Goal: Check status: Check status

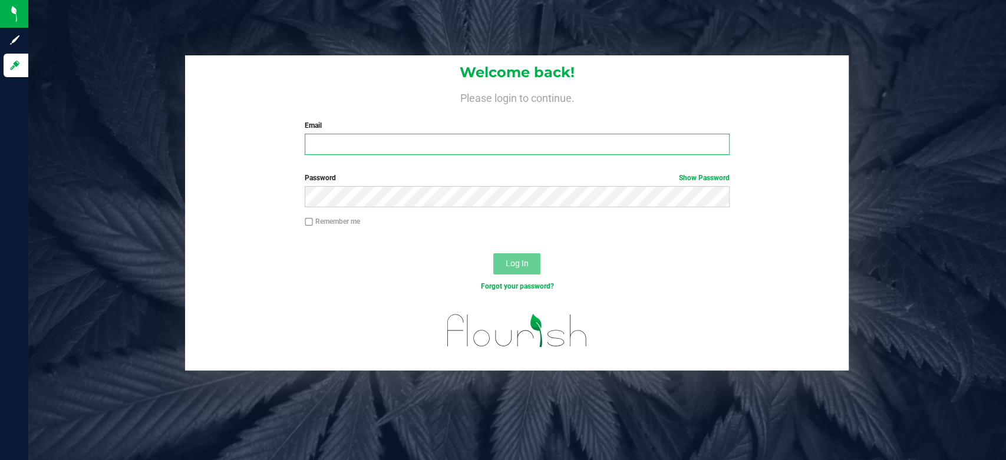
click at [491, 152] on input "Email" at bounding box center [517, 144] width 425 height 21
type input "[EMAIL_ADDRESS][DOMAIN_NAME]"
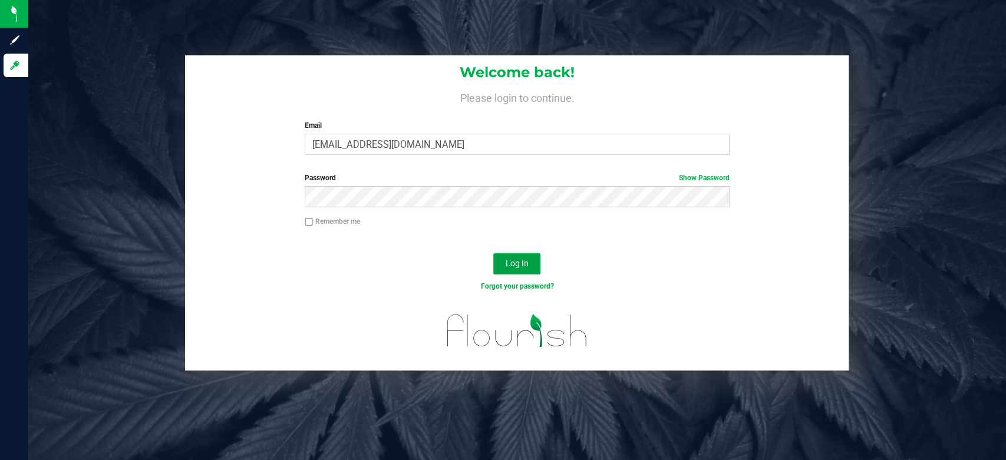
click at [520, 262] on span "Log In" at bounding box center [517, 263] width 23 height 9
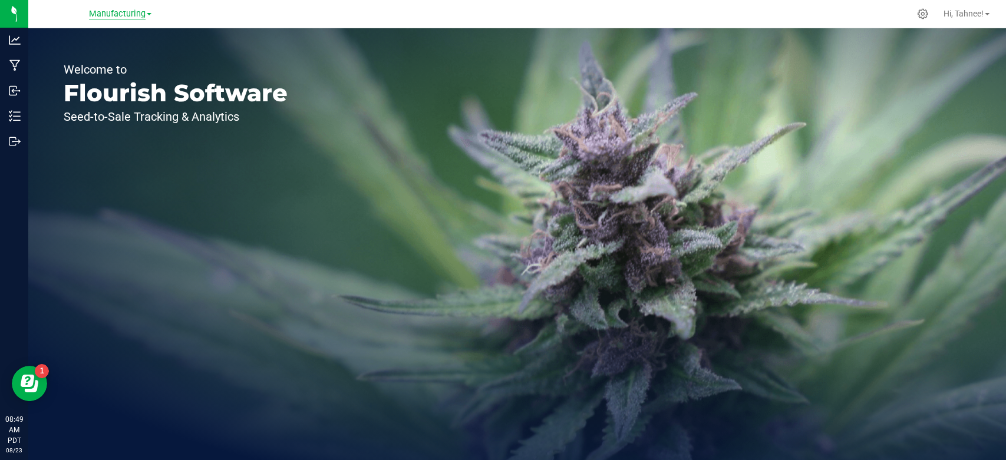
click at [95, 13] on span "Manufacturing" at bounding box center [117, 14] width 57 height 11
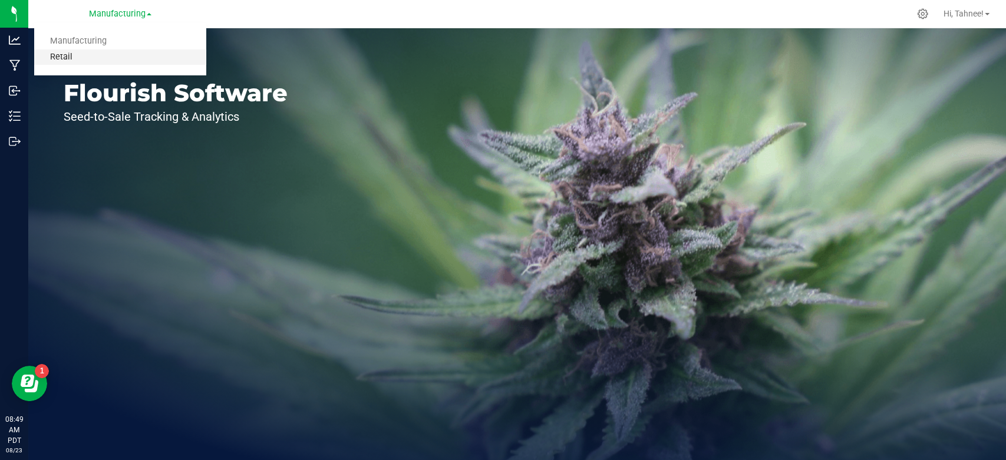
click at [71, 55] on link "Retail" at bounding box center [120, 58] width 172 height 16
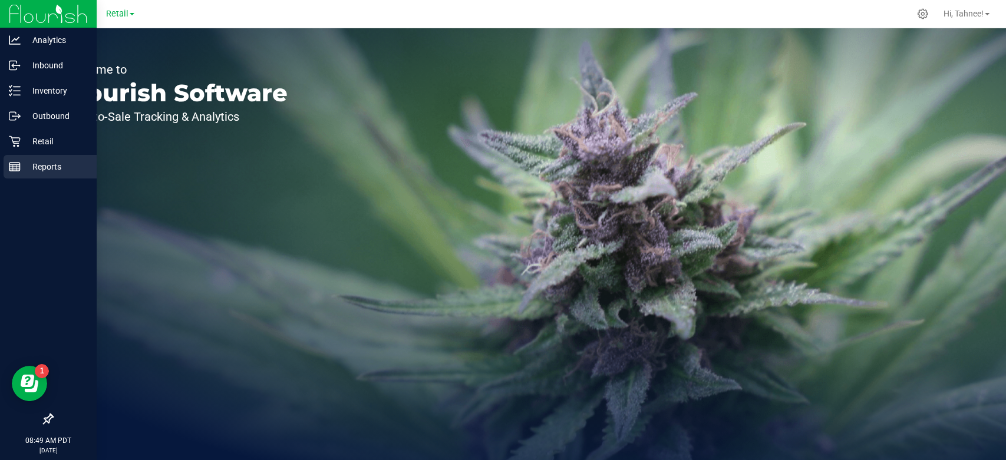
click at [19, 168] on rect at bounding box center [14, 167] width 11 height 8
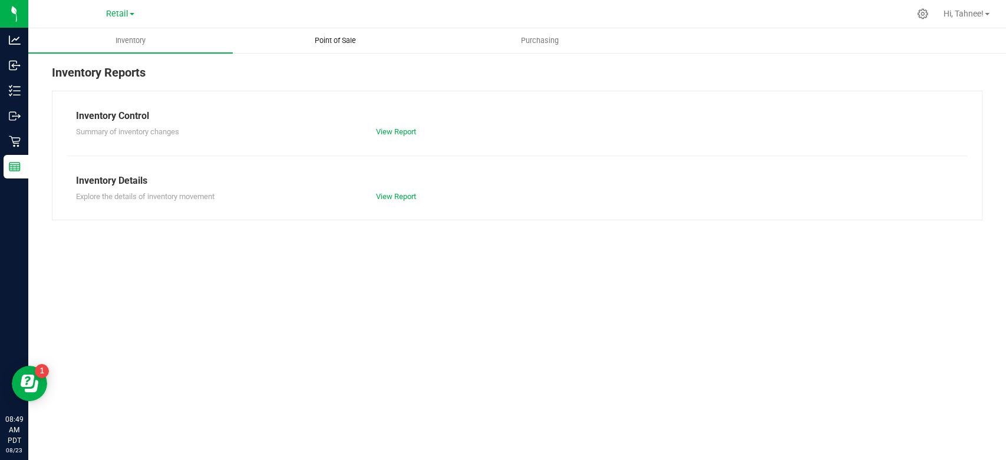
click at [337, 41] on span "Point of Sale" at bounding box center [335, 40] width 73 height 11
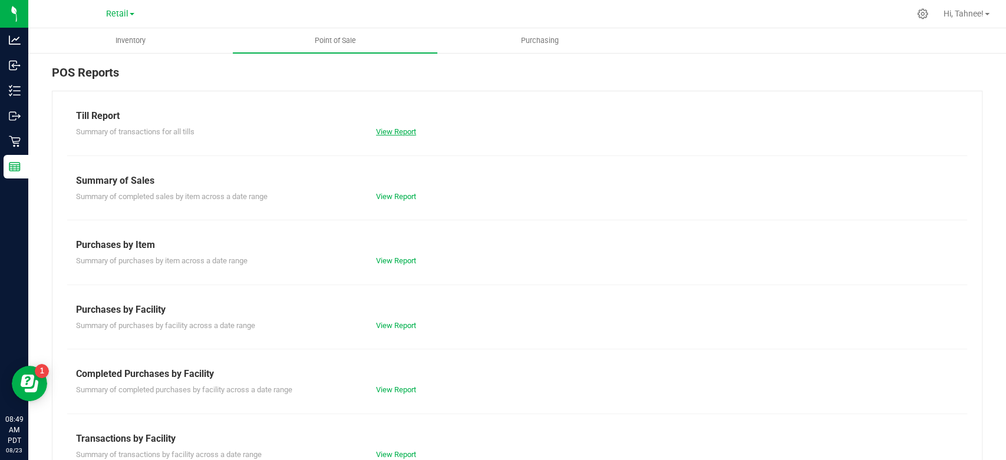
click at [383, 128] on link "View Report" at bounding box center [396, 131] width 40 height 9
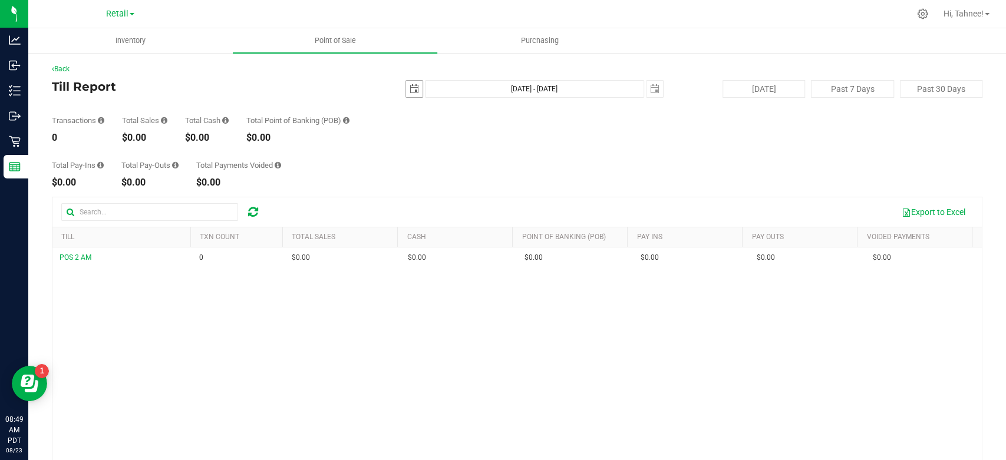
click at [410, 91] on span "select" at bounding box center [414, 88] width 9 height 9
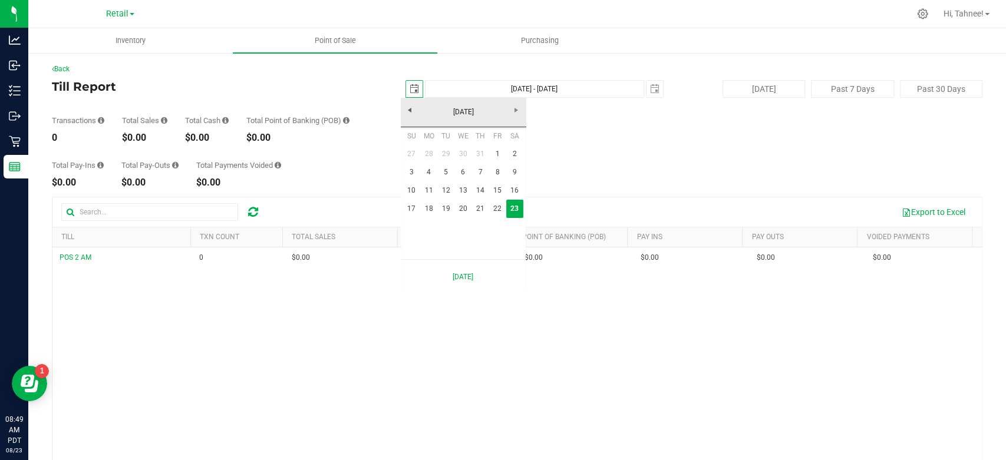
scroll to position [0, 31]
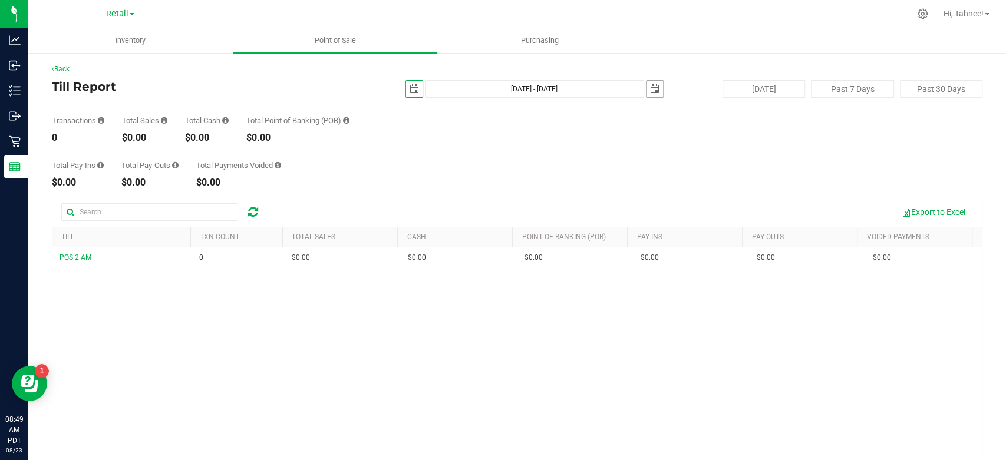
click at [650, 92] on span "select" at bounding box center [654, 88] width 9 height 9
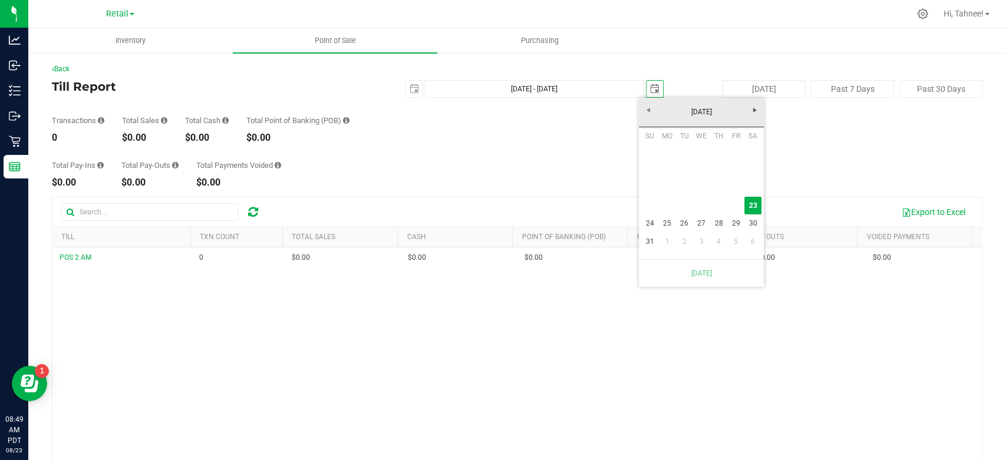
scroll to position [0, 0]
click at [581, 154] on div "Total Pay-Ins $0.00 Total Pay-Outs $0.00 Total Payments Voided $0.00" at bounding box center [517, 165] width 931 height 45
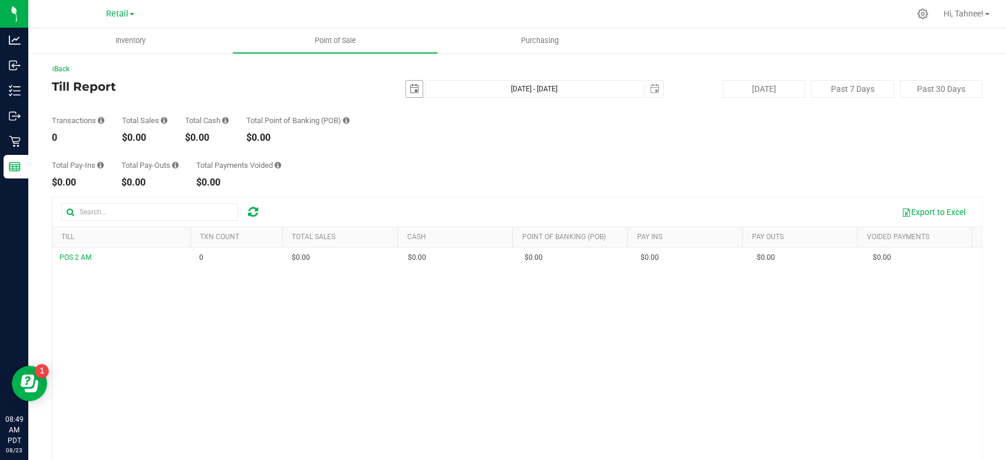
click at [410, 90] on span "select" at bounding box center [414, 88] width 9 height 9
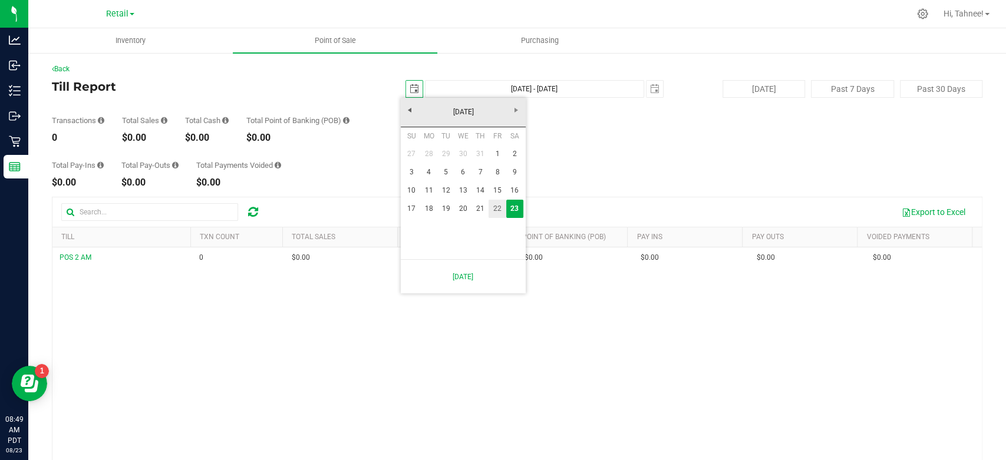
click at [499, 209] on link "22" at bounding box center [497, 209] width 17 height 18
type input "[DATE]"
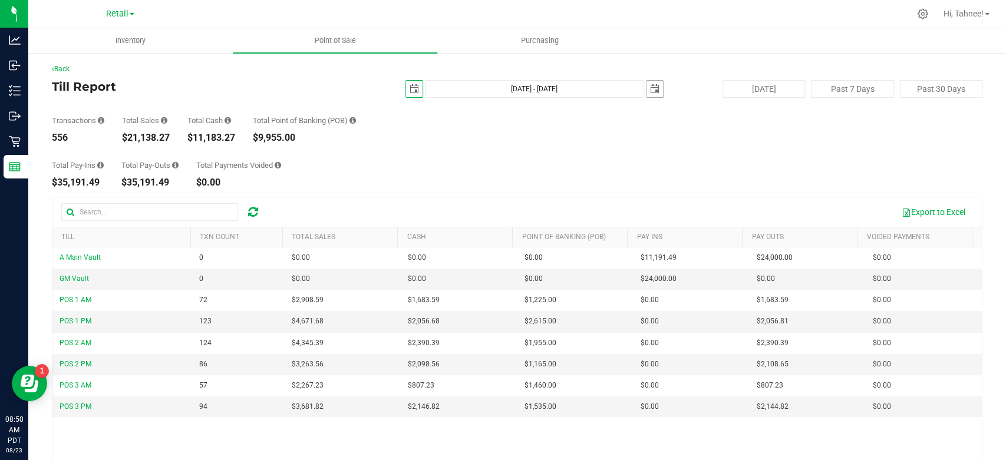
click at [650, 93] on span "select" at bounding box center [654, 88] width 9 height 9
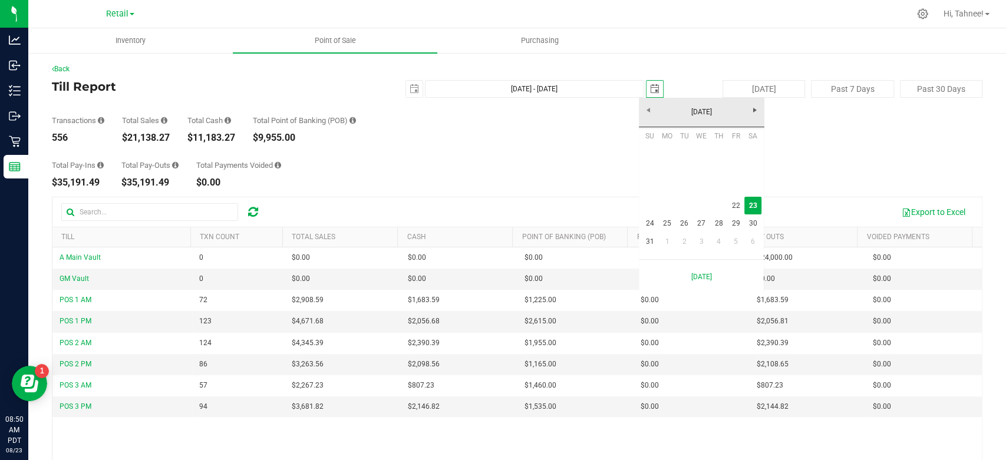
scroll to position [0, 31]
click at [735, 207] on link "22" at bounding box center [735, 206] width 17 height 18
type input "[DATE] - [DATE]"
type input "[DATE]"
